Goal: Task Accomplishment & Management: Complete application form

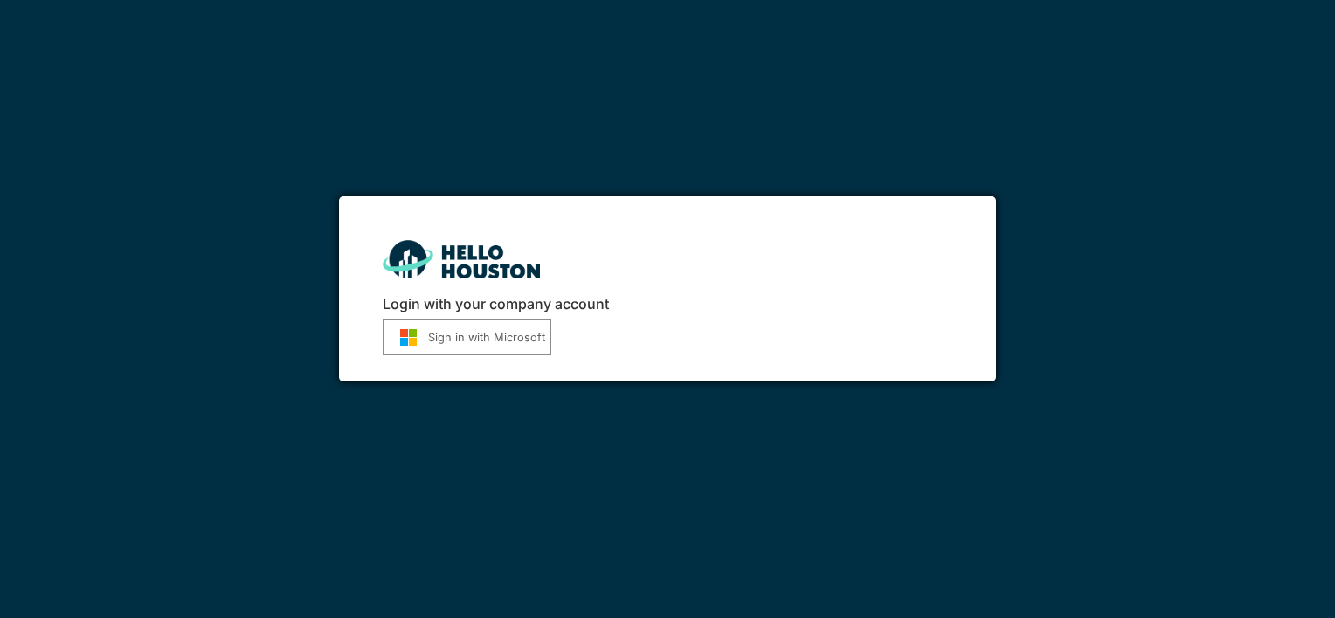
click at [502, 338] on button "Sign in with Microsoft" at bounding box center [467, 338] width 169 height 36
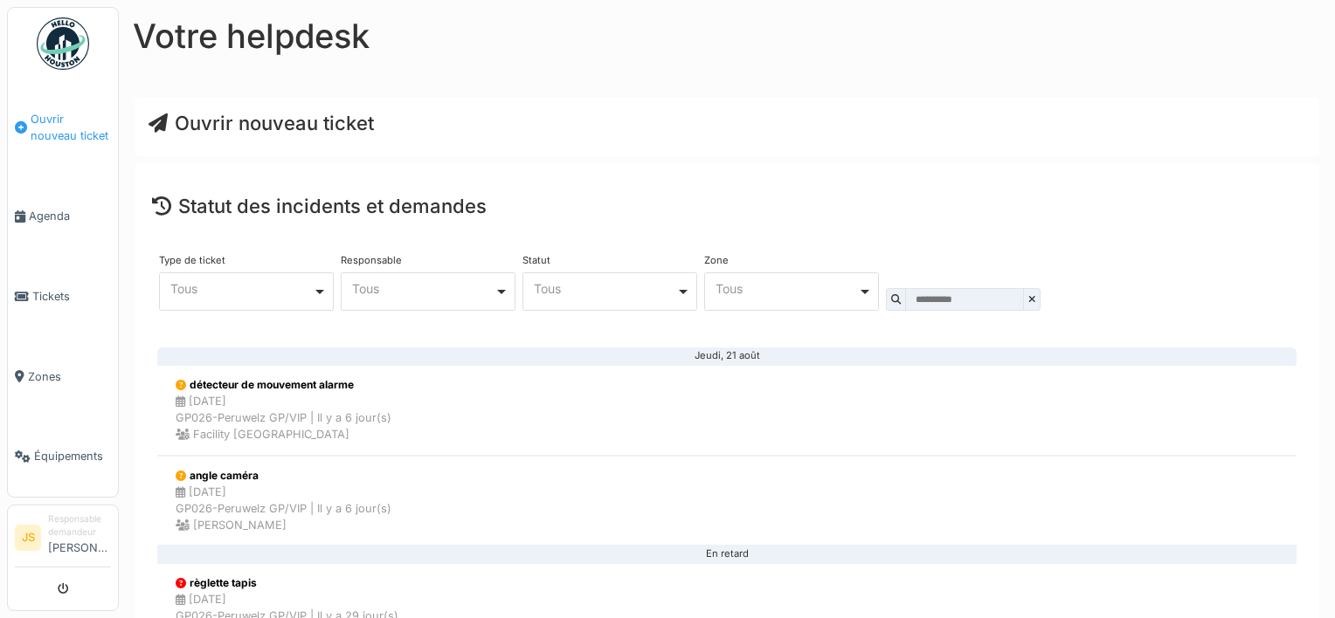
click at [69, 122] on span "Ouvrir nouveau ticket" at bounding box center [71, 127] width 80 height 33
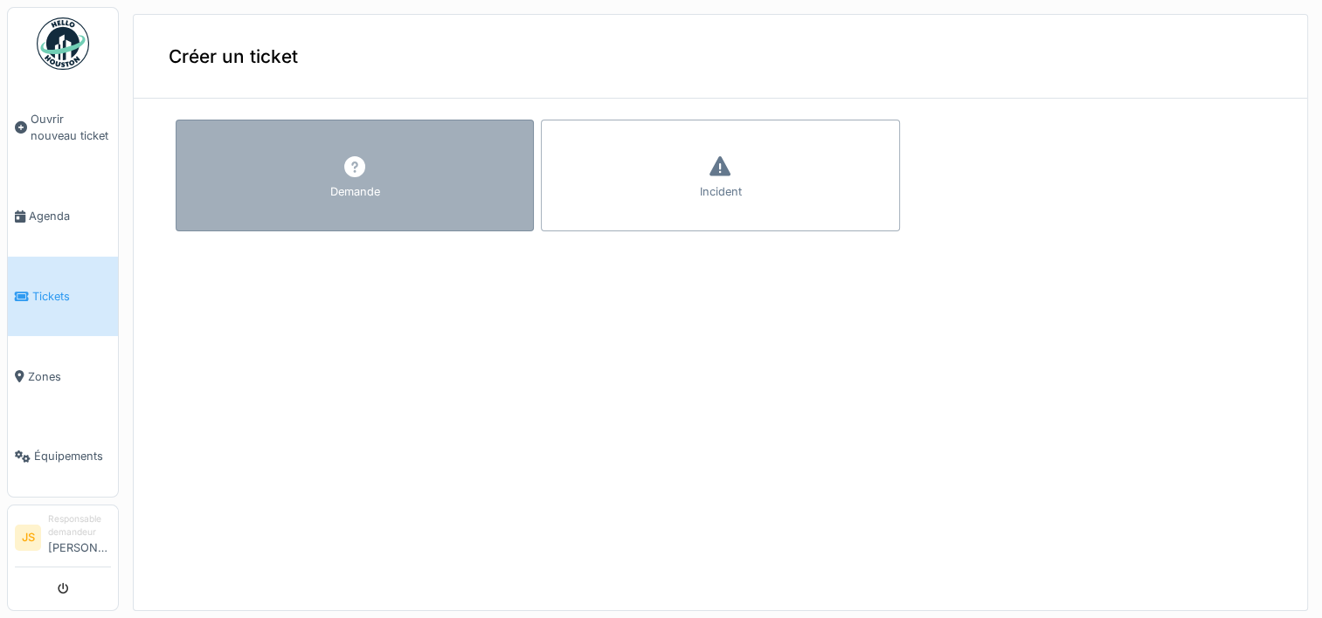
click at [412, 190] on div "Demande" at bounding box center [355, 176] width 358 height 112
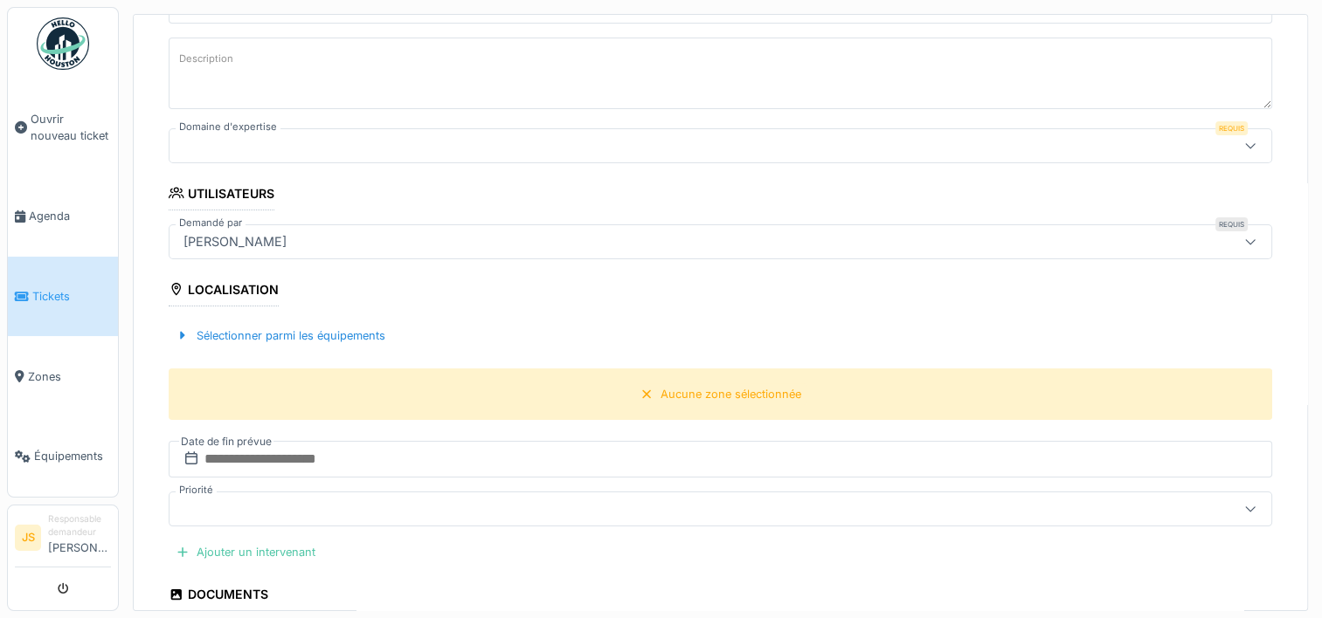
scroll to position [324, 0]
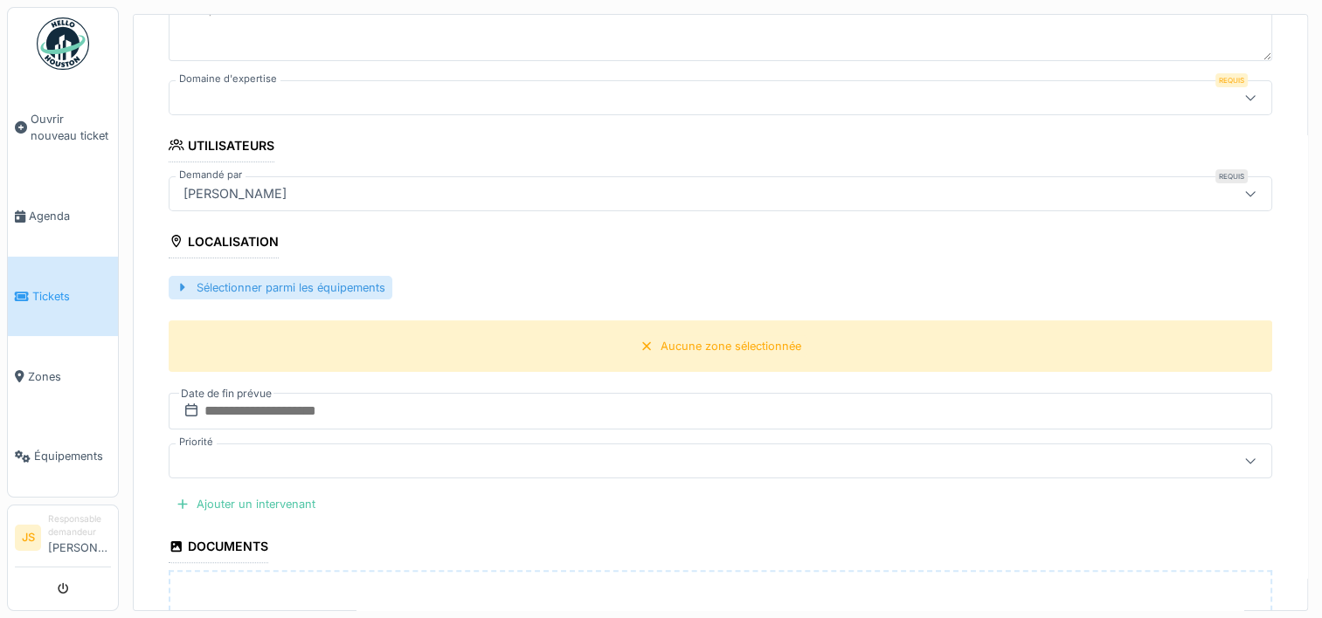
click at [333, 283] on div "Sélectionner parmi les équipements" at bounding box center [281, 288] width 224 height 24
